Goal: Task Accomplishment & Management: Use online tool/utility

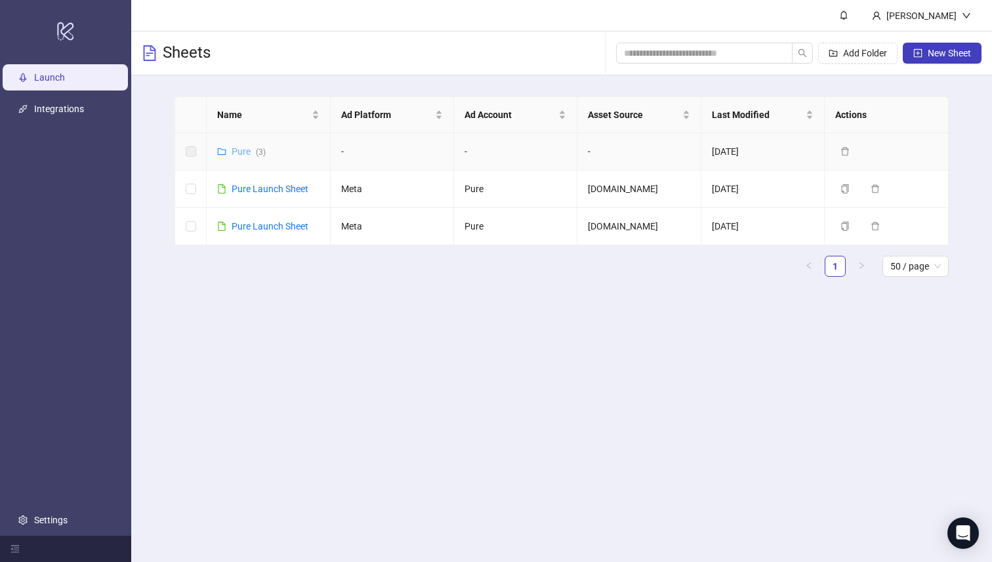
click at [244, 152] on link "Pure ( 3 )" at bounding box center [249, 151] width 34 height 10
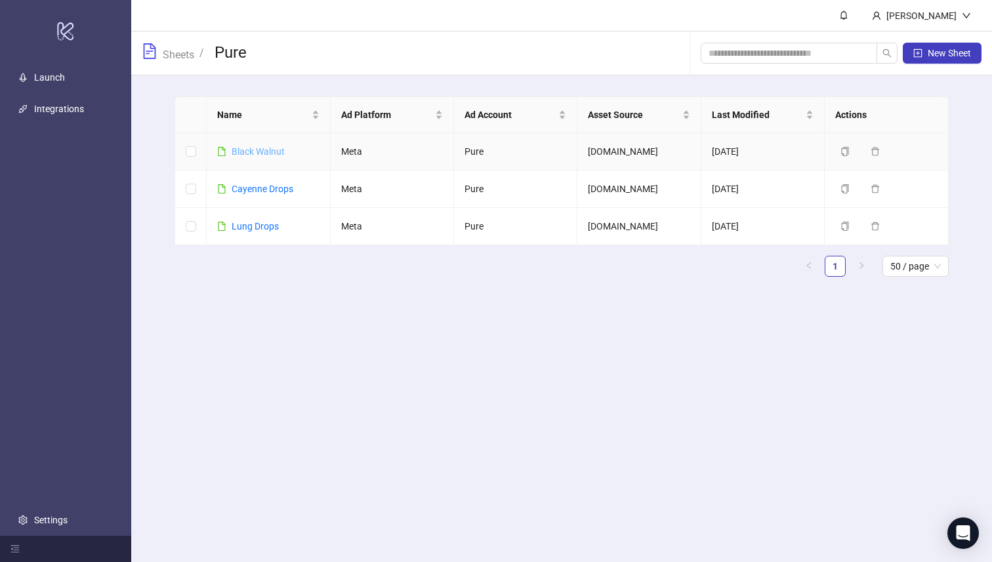
click at [245, 152] on link "Black Walnut" at bounding box center [258, 151] width 53 height 10
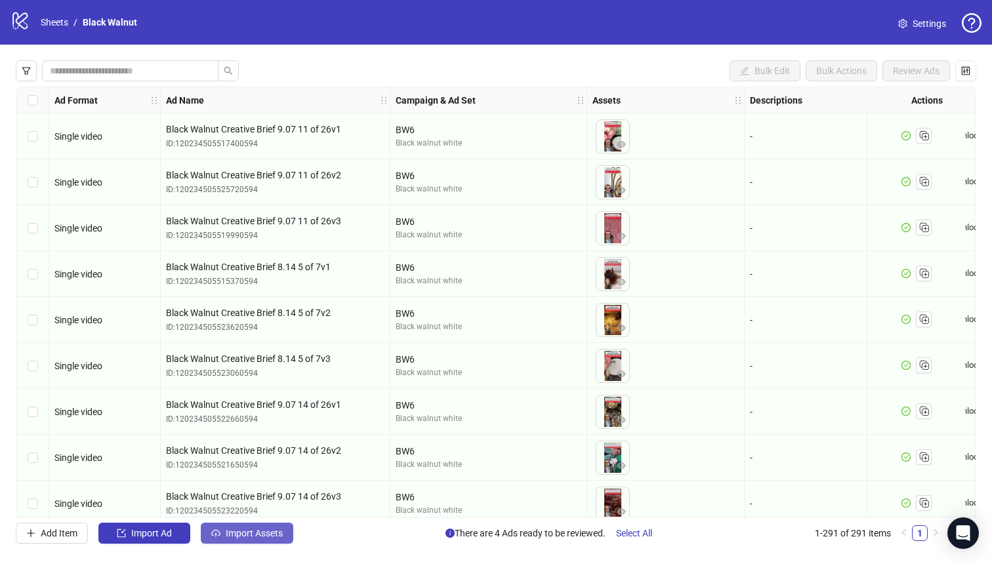
click at [259, 534] on span "Import Assets" at bounding box center [254, 533] width 57 height 10
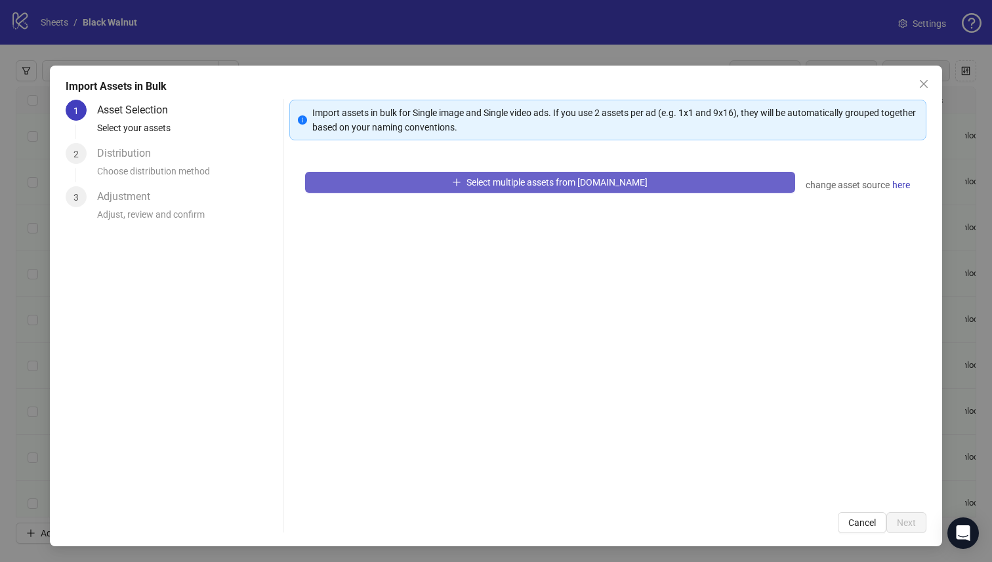
click at [550, 180] on span "Select multiple assets from [DOMAIN_NAME]" at bounding box center [557, 182] width 181 height 10
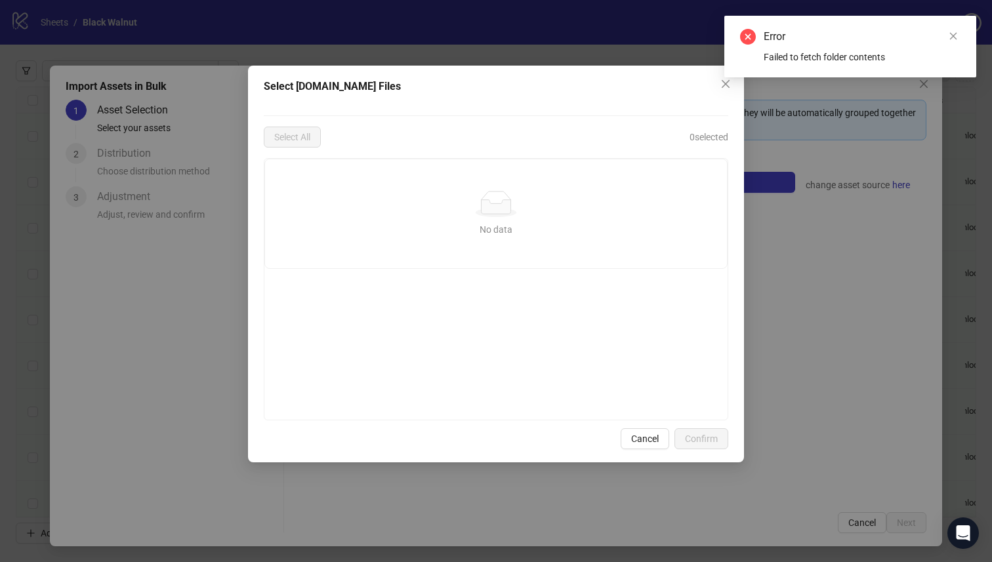
click at [724, 77] on div "Error Failed to fetch folder contents" at bounding box center [850, 47] width 252 height 62
